Goal: Task Accomplishment & Management: Use online tool/utility

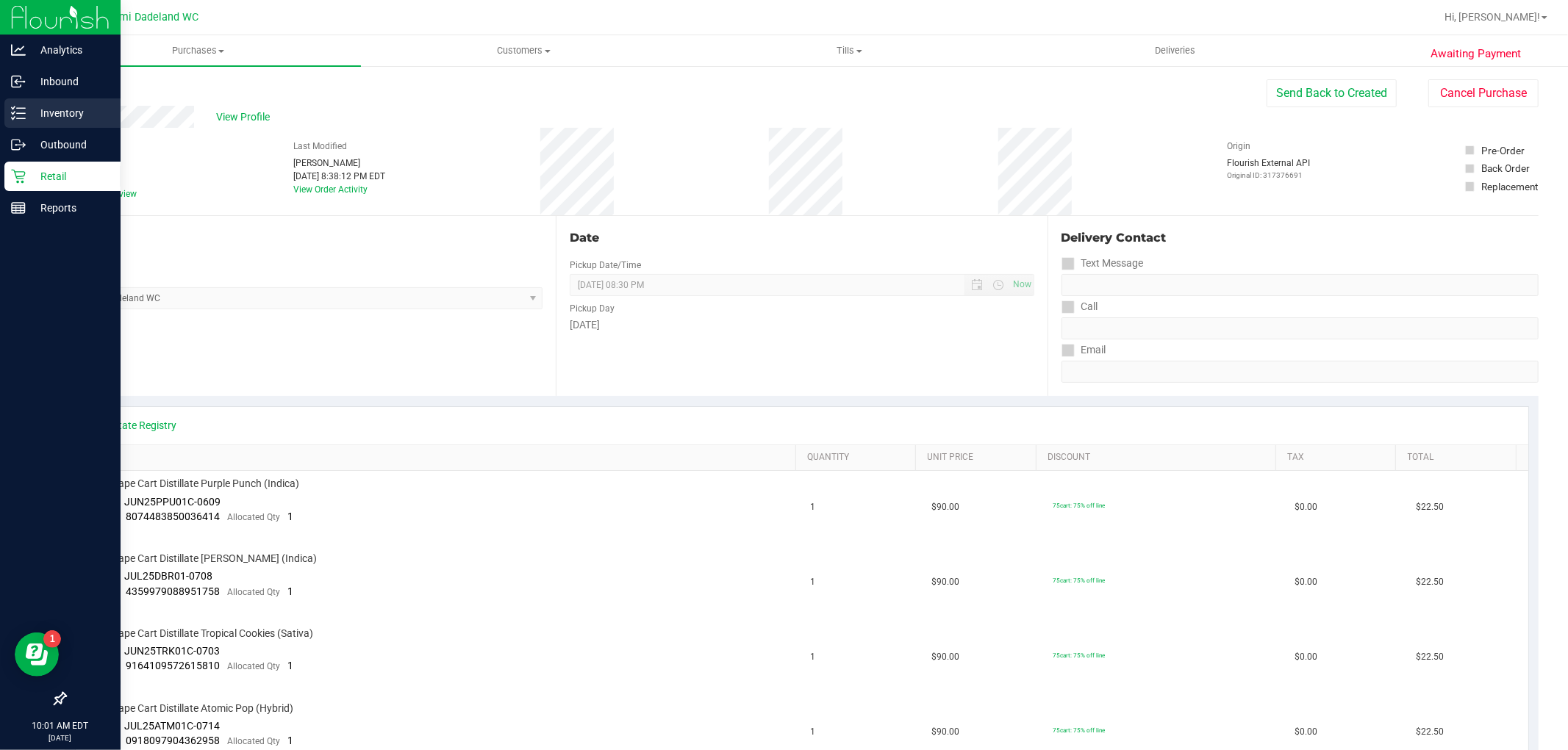
click at [13, 108] on icon at bounding box center [18, 112] width 15 height 15
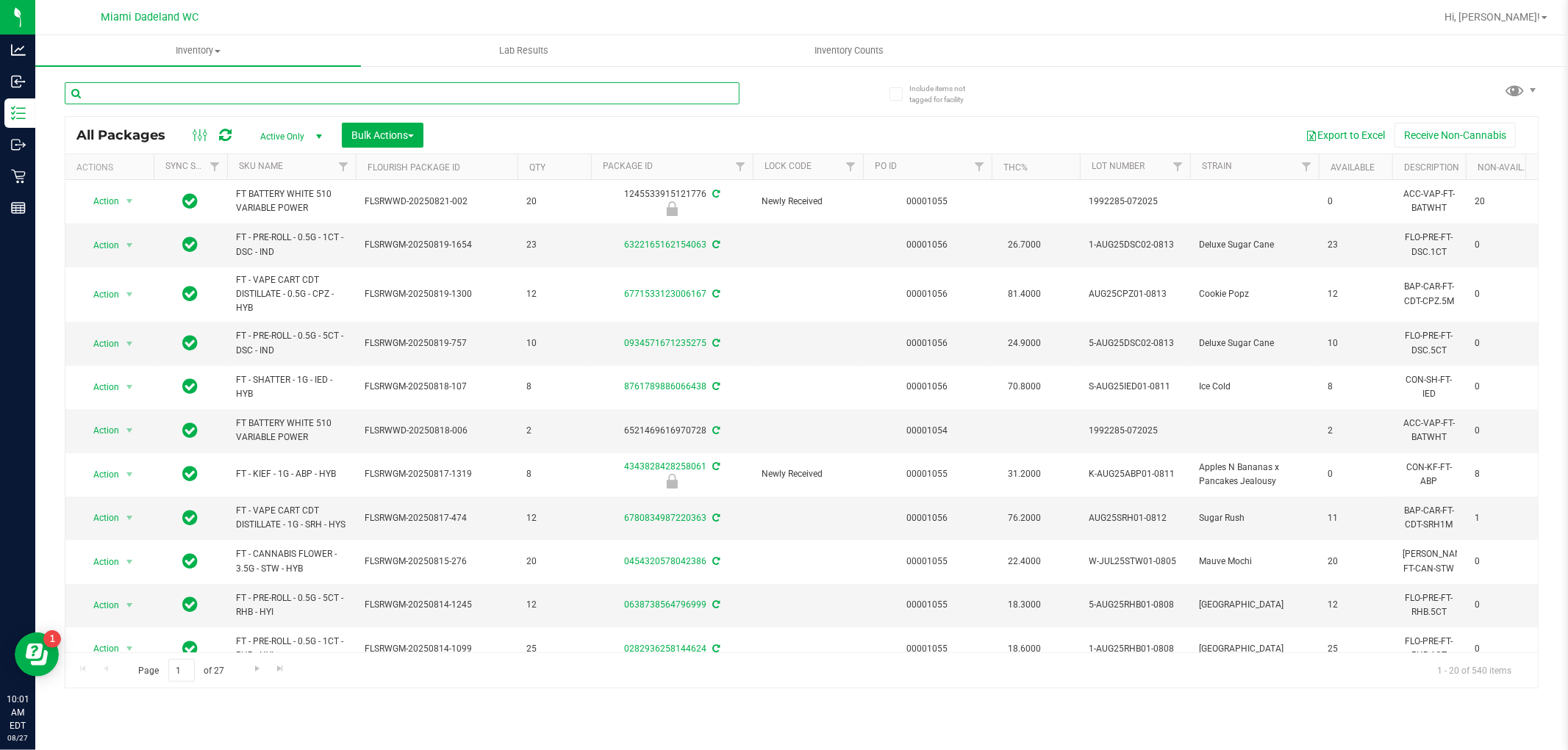
click at [372, 93] on input "text" at bounding box center [402, 93] width 675 height 22
type input "0391181434023493"
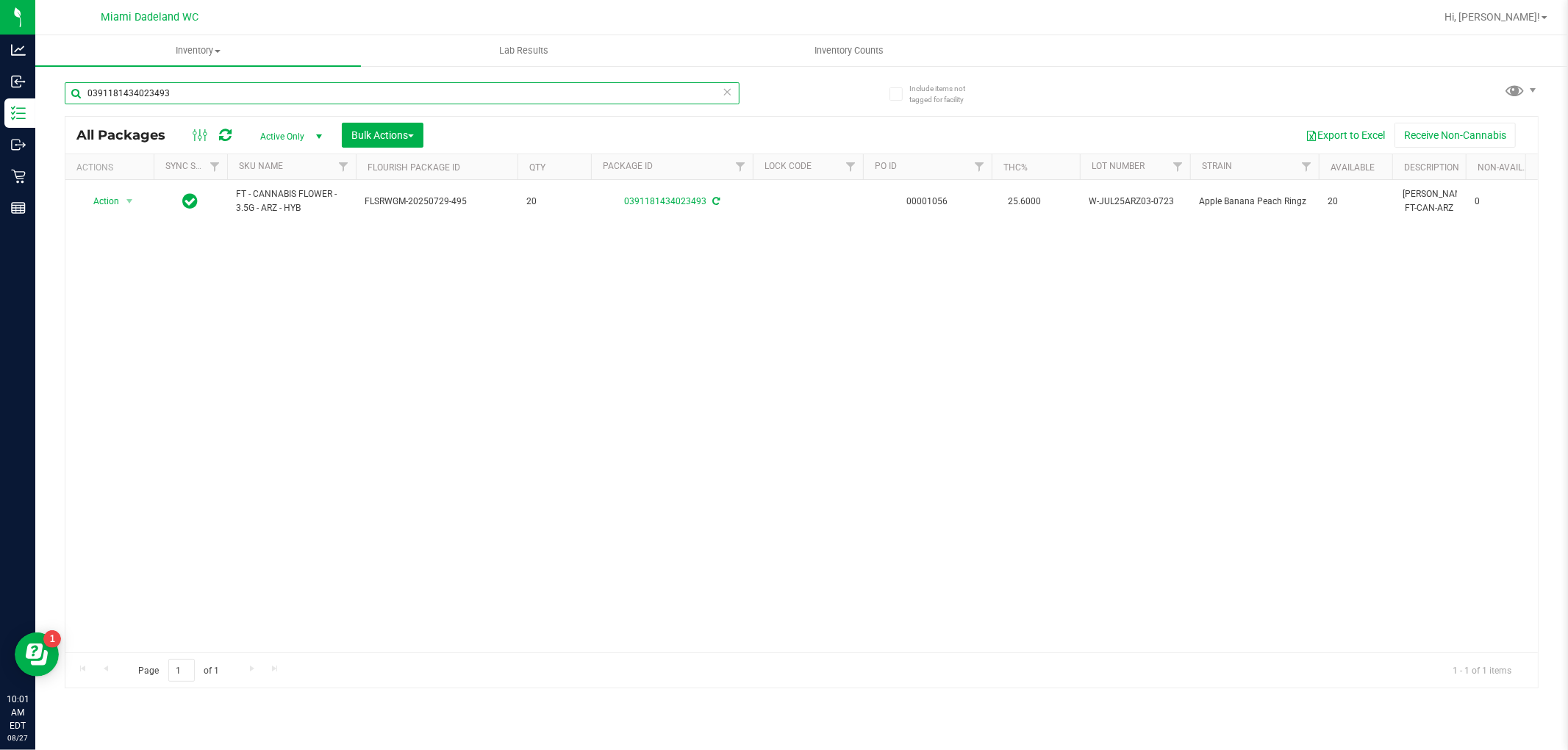
click at [717, 90] on input "0391181434023493" at bounding box center [402, 93] width 675 height 22
click at [728, 92] on icon at bounding box center [728, 91] width 11 height 18
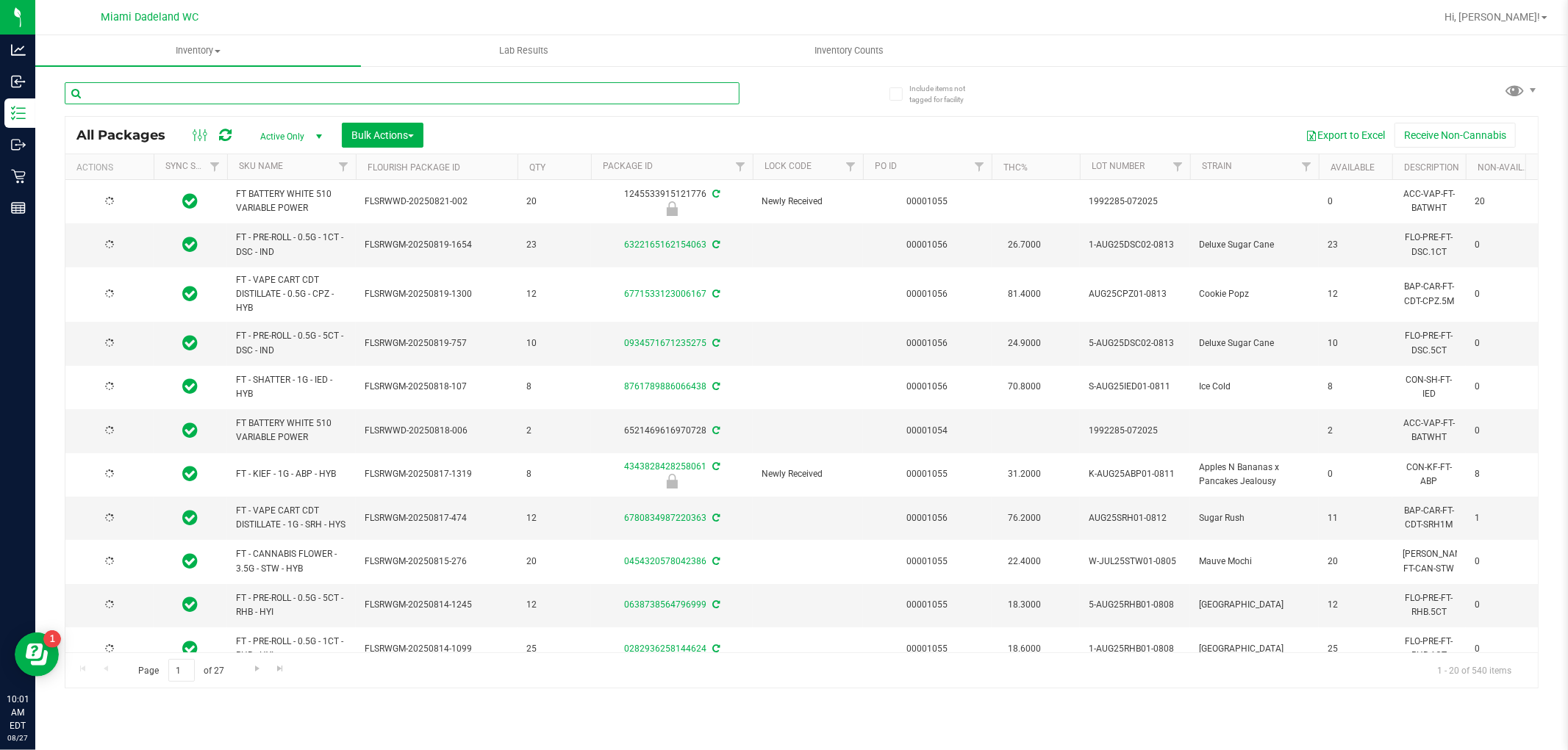
click at [689, 96] on input "text" at bounding box center [402, 93] width 675 height 22
